Goal: Task Accomplishment & Management: Use online tool/utility

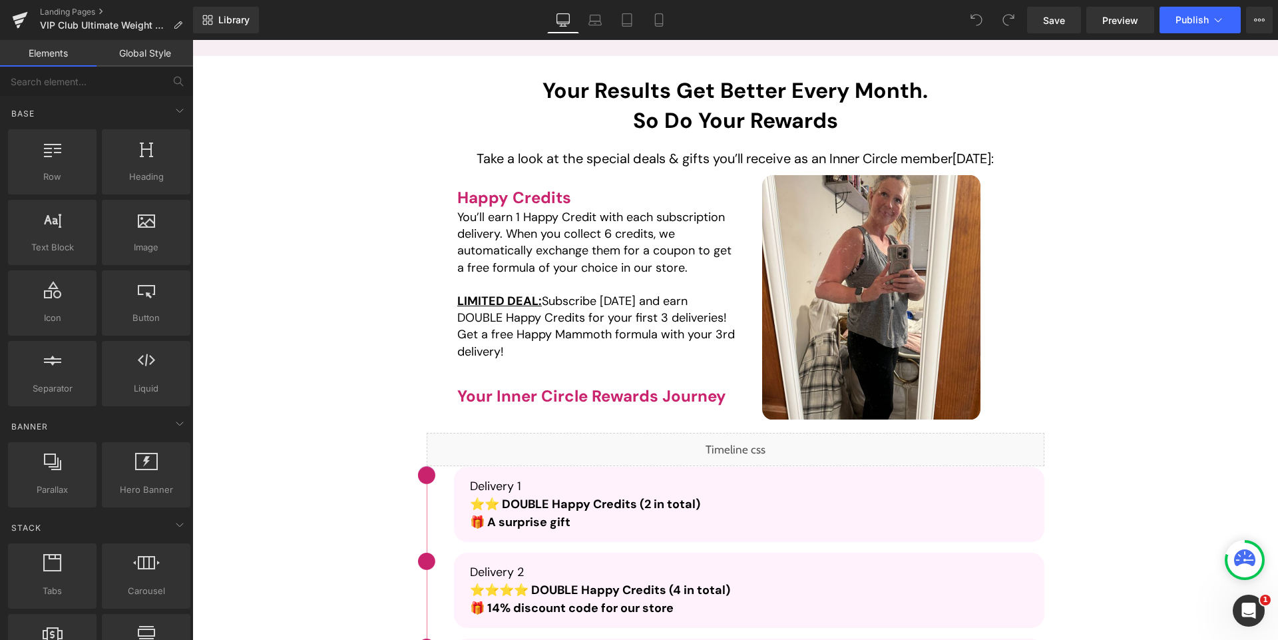
scroll to position [2125, 0]
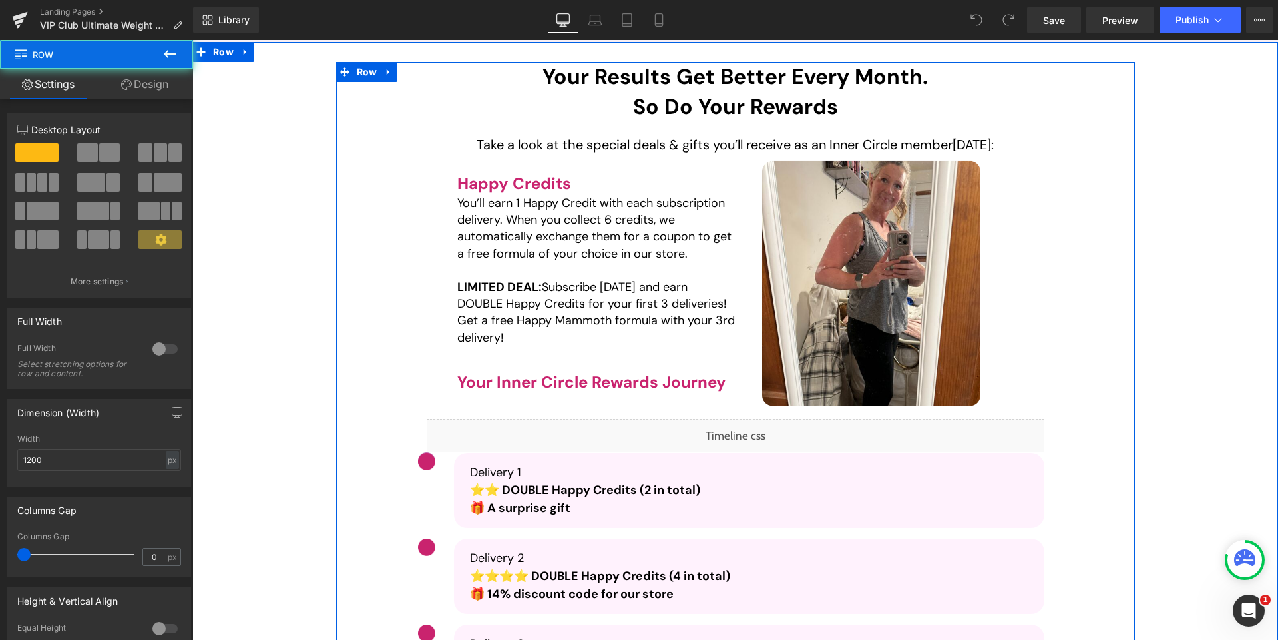
click at [360, 278] on div "Your Results Get Better Every Month. So Do Your Rewards Heading Your Results Ge…" at bounding box center [736, 636] width 772 height 1149
